Goal: Information Seeking & Learning: Learn about a topic

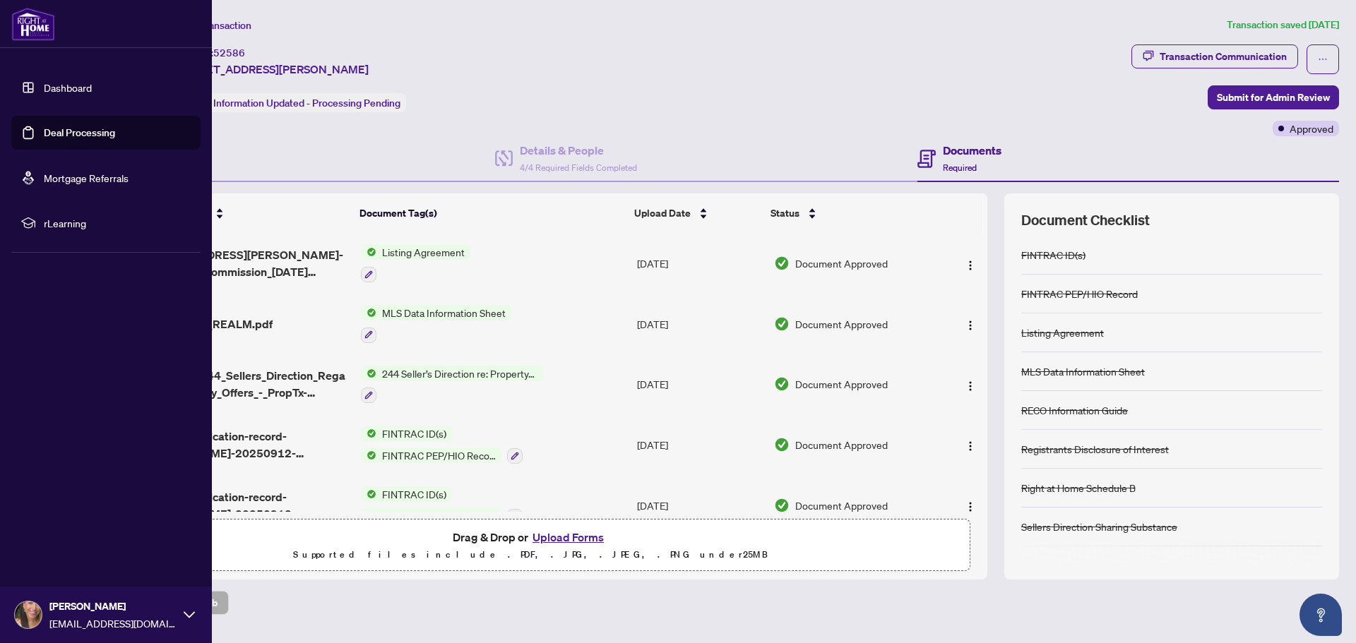
click at [47, 85] on link "Dashboard" at bounding box center [68, 87] width 48 height 13
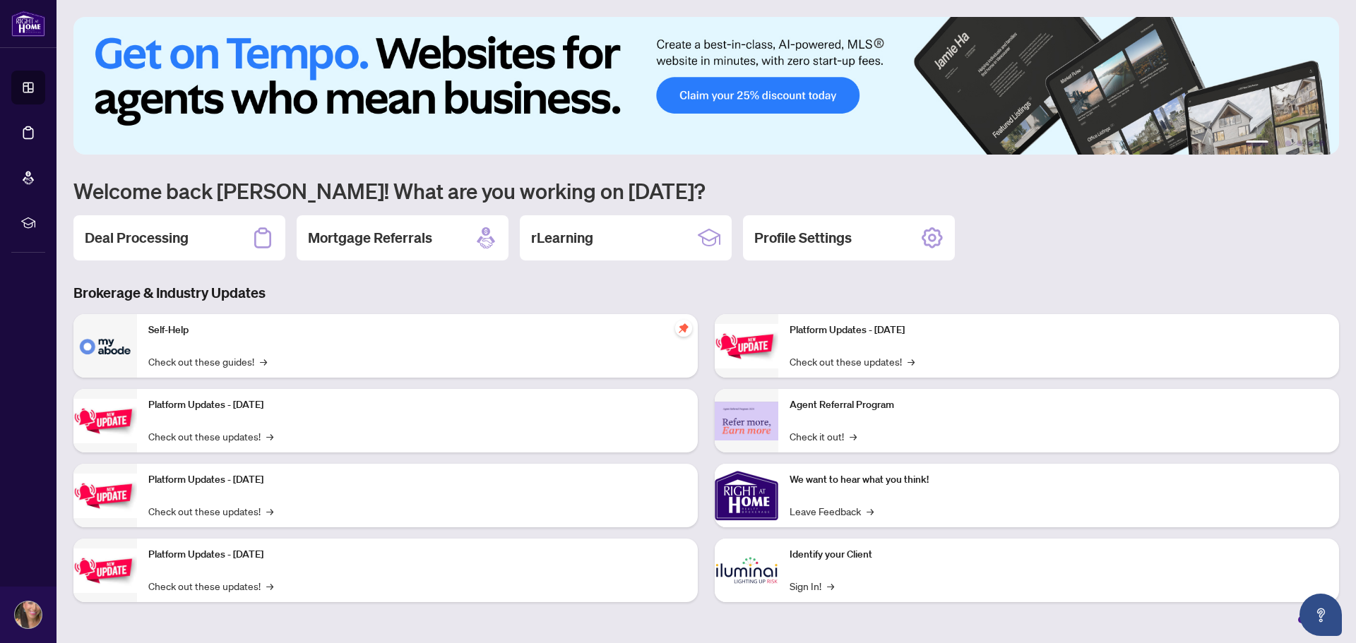
click at [561, 245] on h2 "rLearning" at bounding box center [562, 238] width 62 height 20
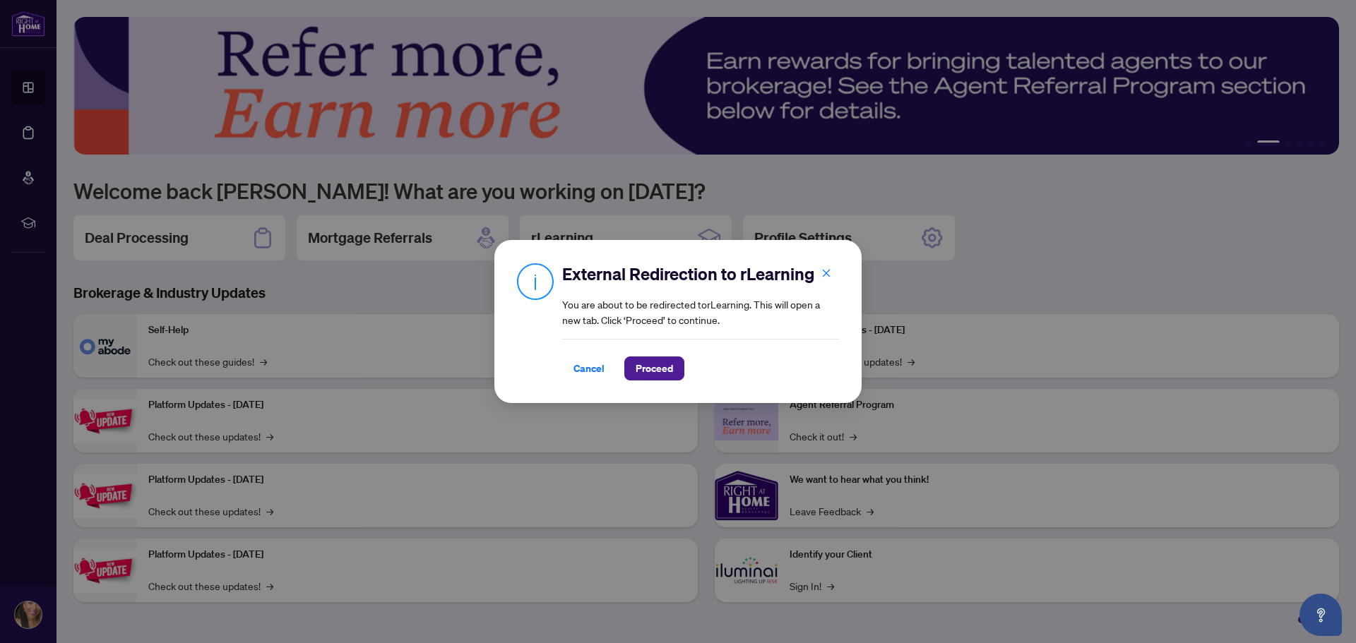
click at [646, 369] on span "Proceed" at bounding box center [654, 368] width 37 height 23
